Goal: Task Accomplishment & Management: Manage account settings

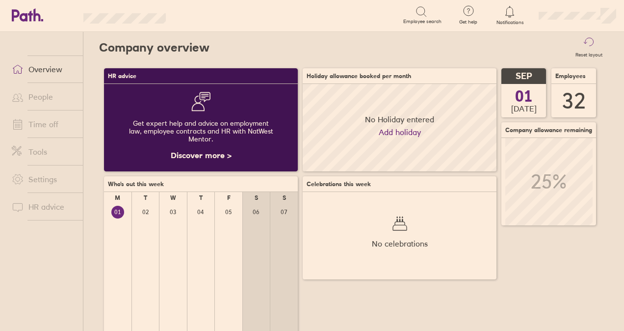
scroll to position [87, 193]
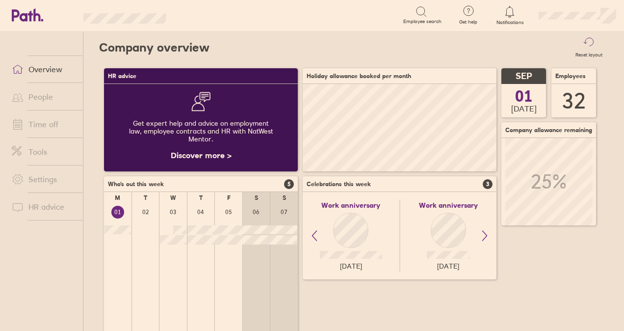
click at [60, 122] on link "Time off" at bounding box center [43, 124] width 79 height 20
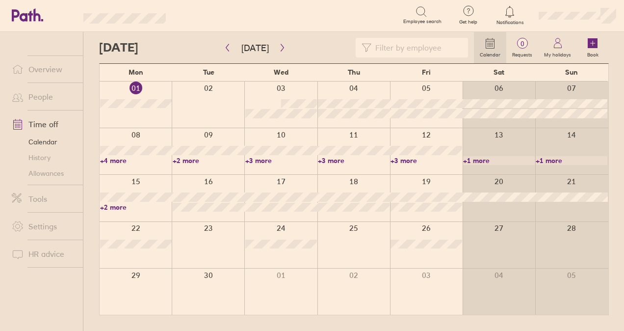
click at [113, 206] on link "+2 more" at bounding box center [136, 207] width 72 height 9
click at [114, 207] on link "+2 more" at bounding box center [136, 207] width 72 height 9
click at [56, 170] on link "Allowances" at bounding box center [43, 173] width 79 height 16
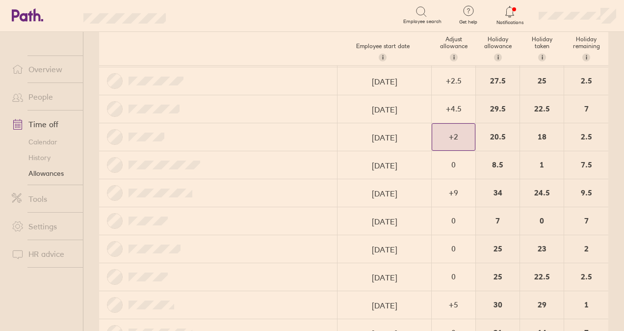
scroll to position [147, 0]
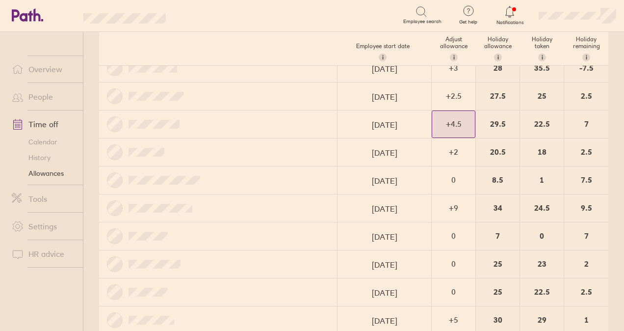
click at [435, 131] on div "+ 4.5" at bounding box center [453, 124] width 43 height 27
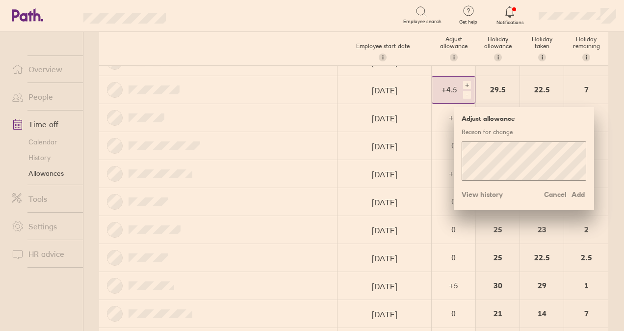
scroll to position [196, 0]
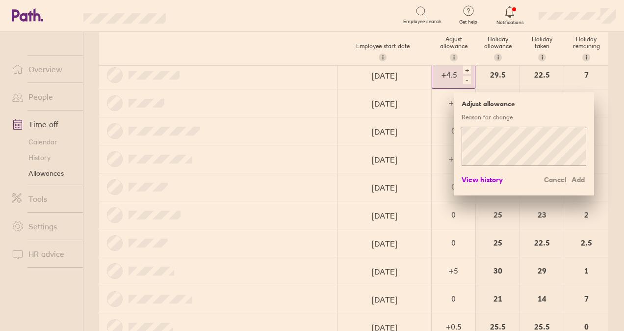
click at [487, 175] on span "View history" at bounding box center [482, 180] width 41 height 16
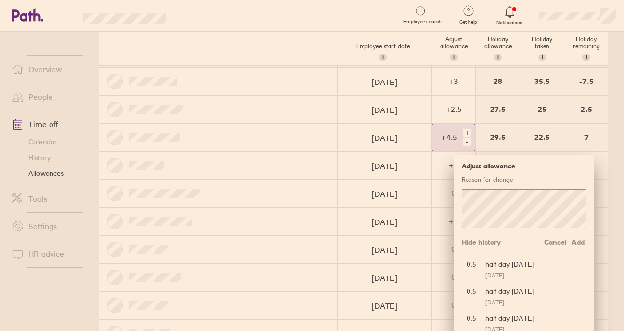
scroll to position [147, 0]
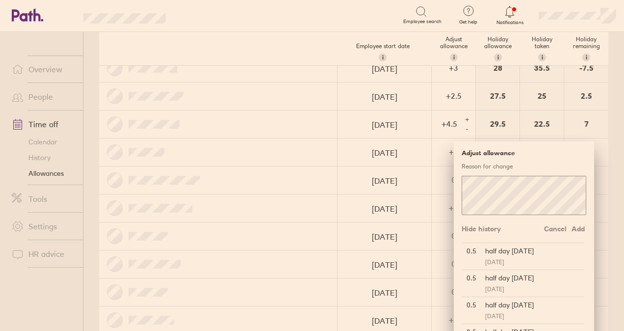
click at [276, 138] on div at bounding box center [218, 151] width 239 height 27
drag, startPoint x: 334, startPoint y: 21, endPoint x: 474, endPoint y: 7, distance: 140.1
click at [334, 21] on div "Search" at bounding box center [295, 14] width 216 height 15
click at [505, 24] on span "Notifications" at bounding box center [510, 23] width 32 height 6
